Goal: Task Accomplishment & Management: Use online tool/utility

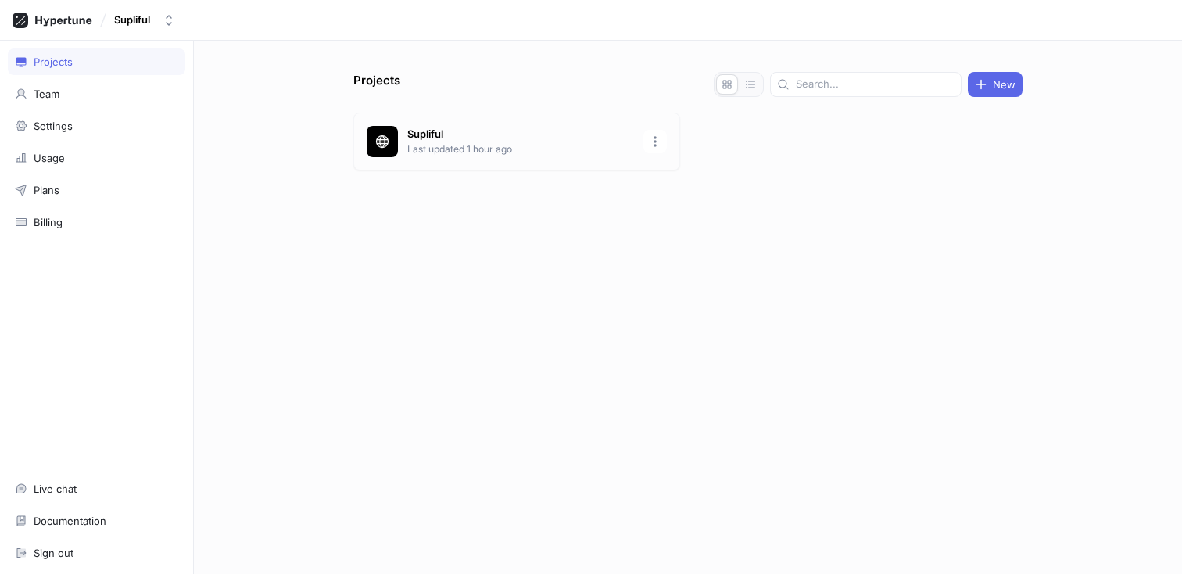
click at [471, 144] on p "Last updated 1 hour ago" at bounding box center [520, 149] width 227 height 14
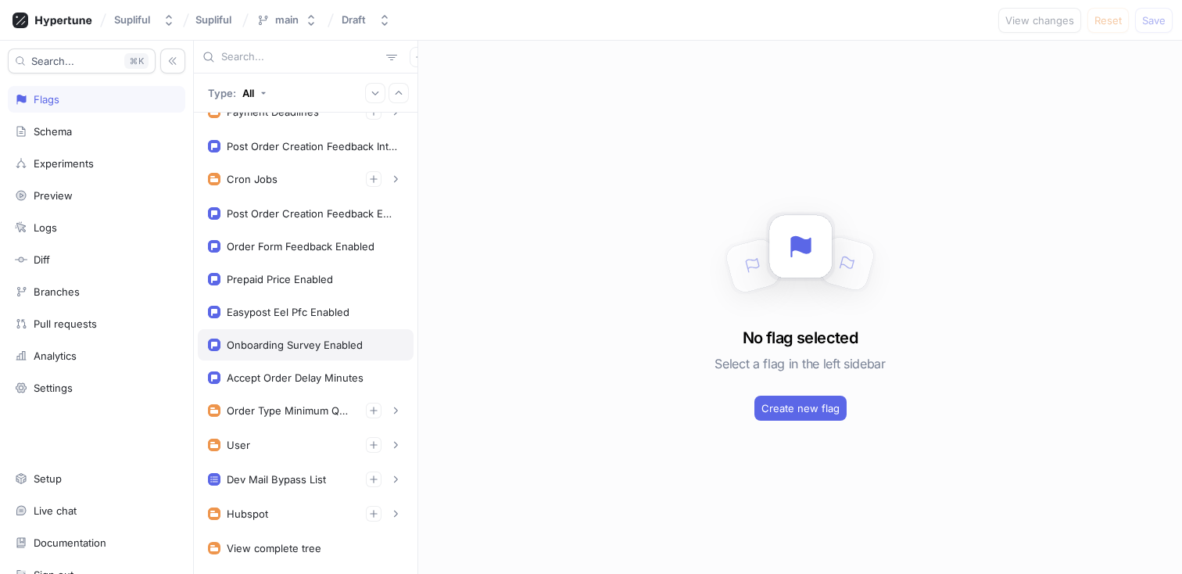
scroll to position [762, 0]
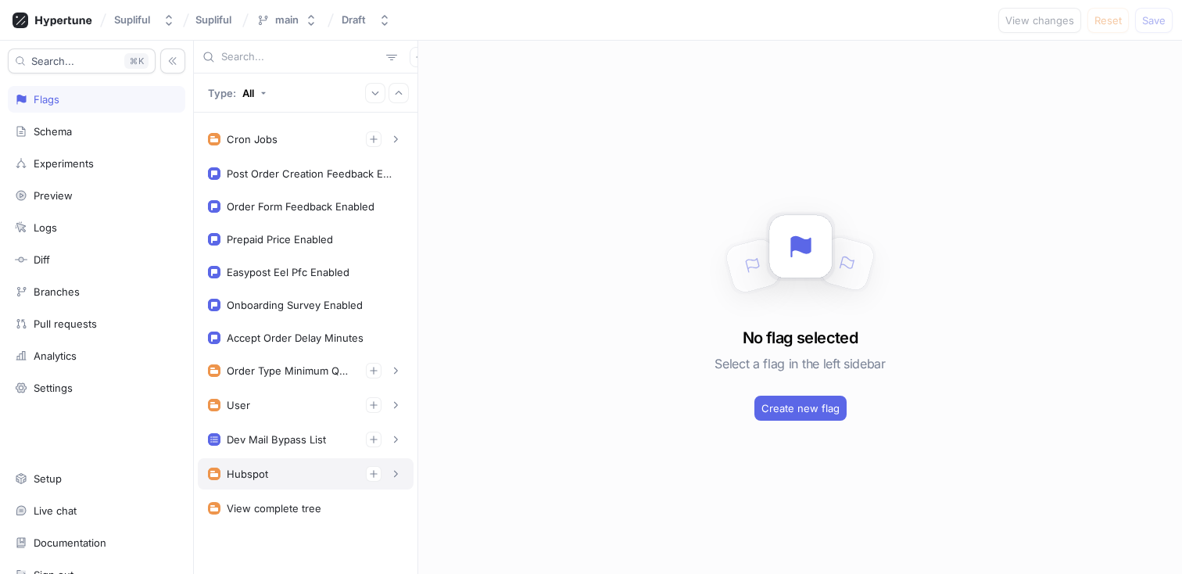
click at [276, 469] on div "Hubspot" at bounding box center [305, 474] width 195 height 16
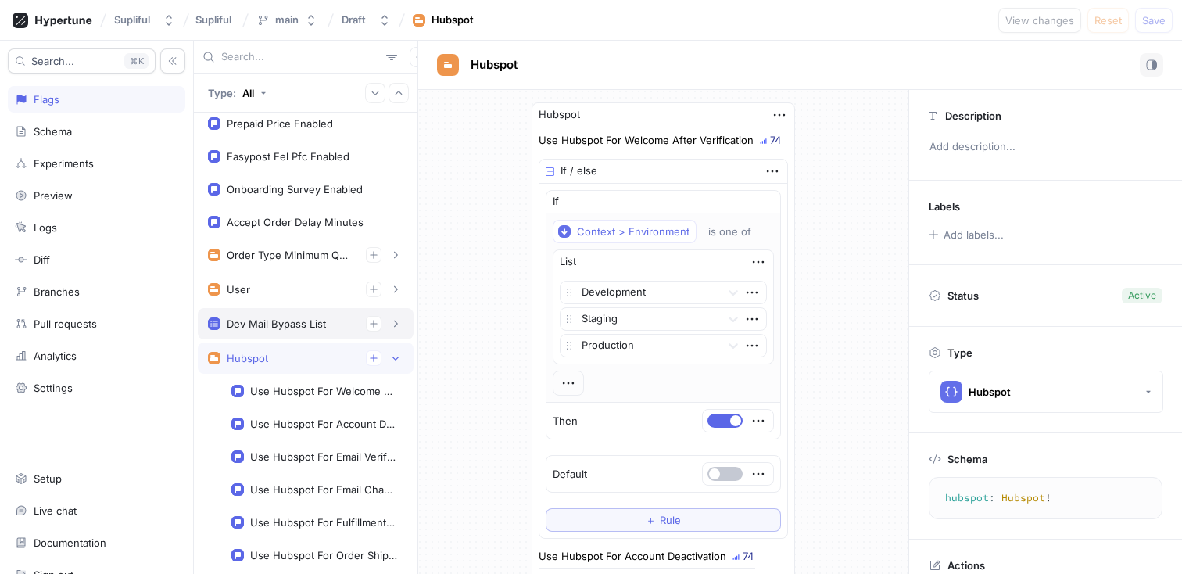
scroll to position [881, 0]
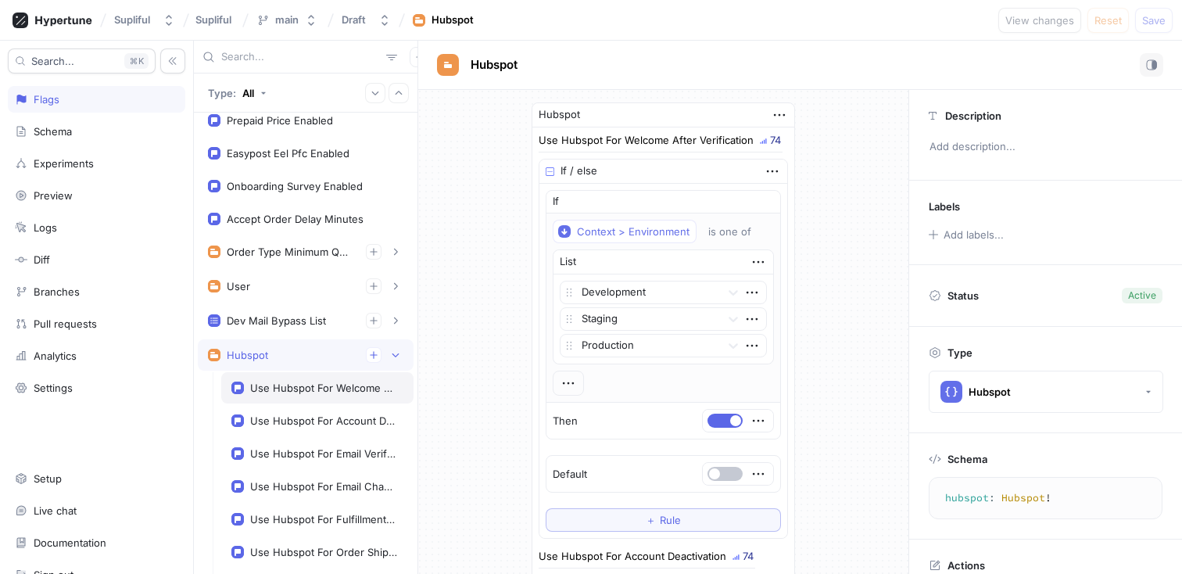
click at [319, 396] on div "Use Hubspot For Welcome After Verification" at bounding box center [317, 387] width 192 height 31
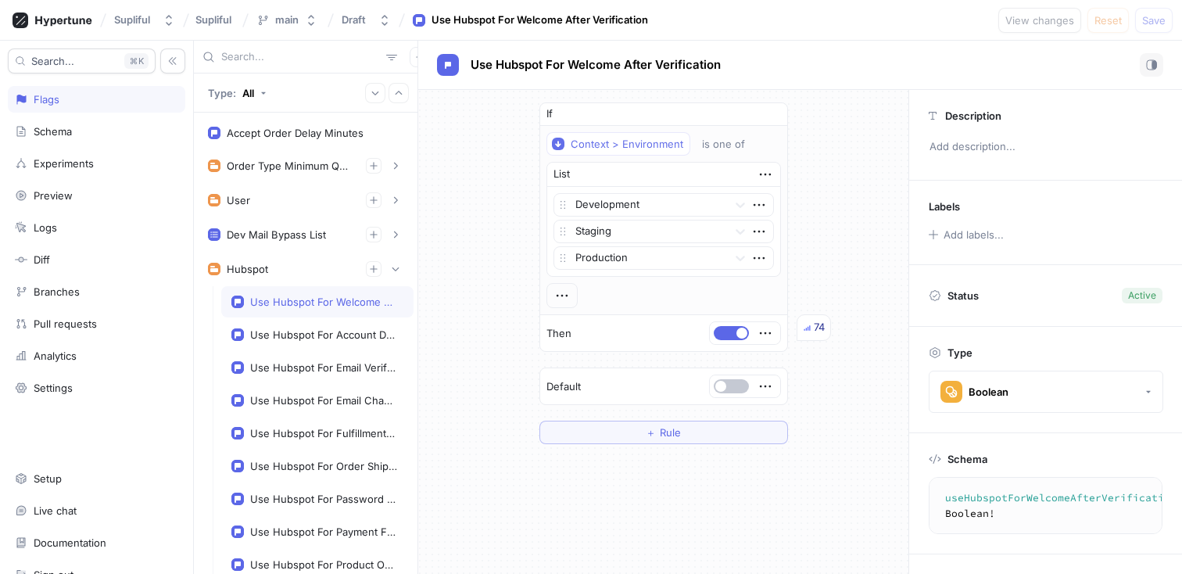
scroll to position [972, 0]
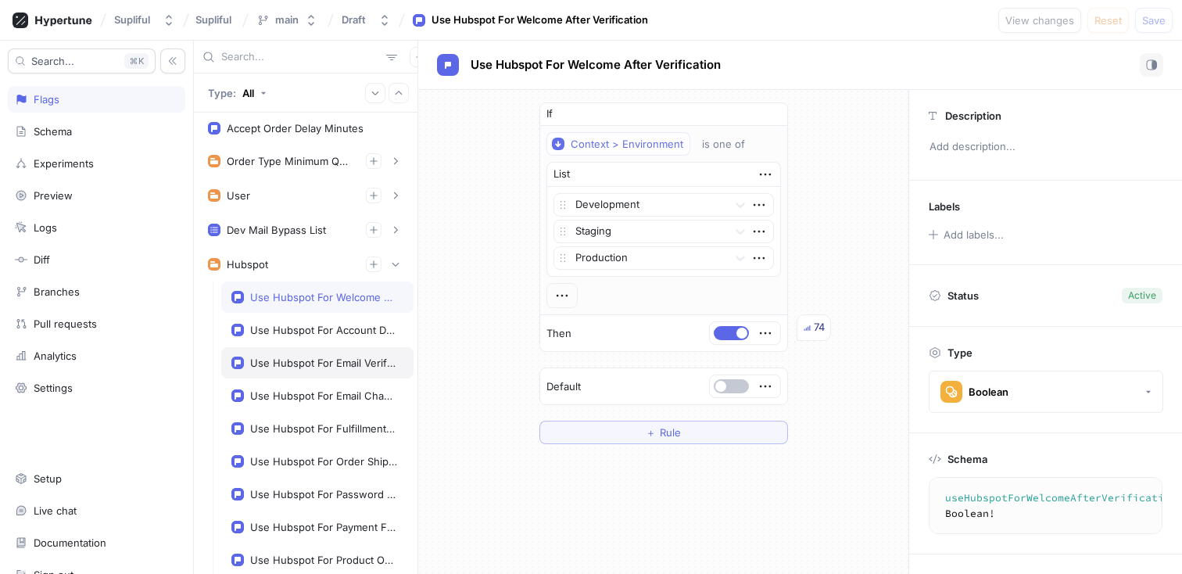
click at [331, 371] on div "Use Hubspot For Email Verification" at bounding box center [317, 362] width 192 height 31
type textarea "useHubspotForEmailVerification: Boolean!"
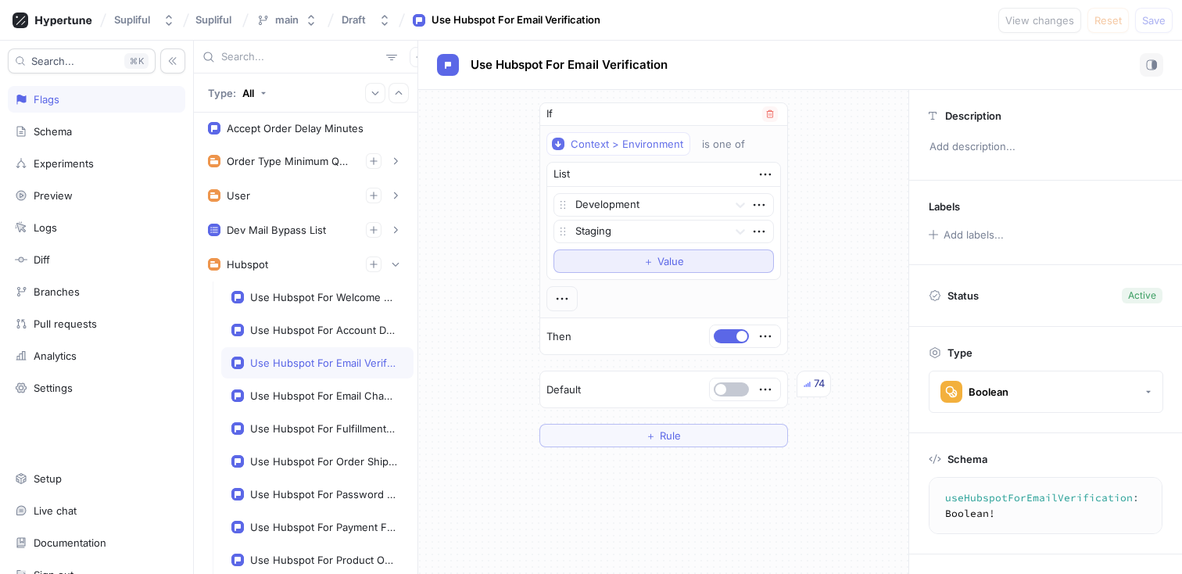
click at [675, 260] on span "Value" at bounding box center [670, 260] width 27 height 9
click at [860, 219] on div "If Context > Environment is one of List Development Staging option Production, …" at bounding box center [663, 273] width 490 height 367
click at [1167, 13] on button "Save" at bounding box center [1154, 20] width 38 height 25
